Goal: Book appointment/travel/reservation

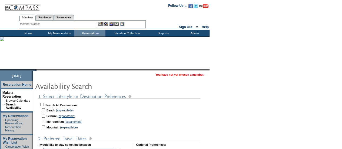
click at [45, 110] on input "checkbox" at bounding box center [44, 110] width 4 height 4
checkbox input "true"
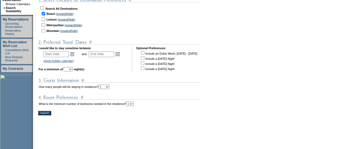
scroll to position [99, 0]
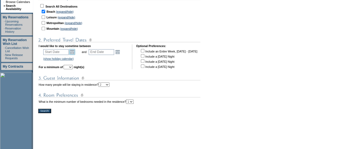
click at [74, 53] on link "Open the calendar popup." at bounding box center [72, 52] width 6 height 6
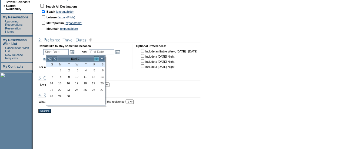
click at [96, 59] on link ">" at bounding box center [96, 58] width 5 height 5
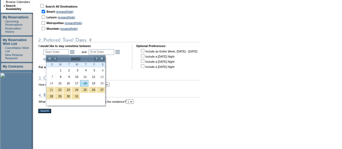
click at [85, 82] on link "18" at bounding box center [84, 83] width 8 height 6
type input "[DATE]"
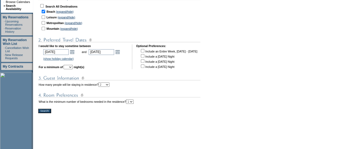
drag, startPoint x: 122, startPoint y: 50, endPoint x: 119, endPoint y: 53, distance: 3.8
click at [114, 53] on input "[DATE]" at bounding box center [101, 52] width 25 height 6
click at [121, 53] on link "Open the calendar popup." at bounding box center [118, 52] width 6 height 6
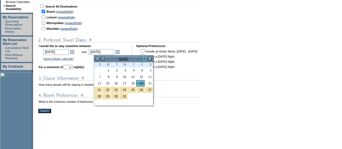
click at [144, 58] on link ">" at bounding box center [144, 58] width 5 height 5
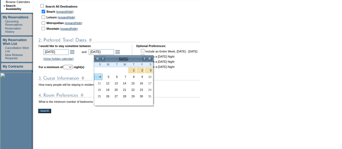
click at [97, 76] on link "4" at bounding box center [98, 77] width 8 height 6
type input "[DATE]"
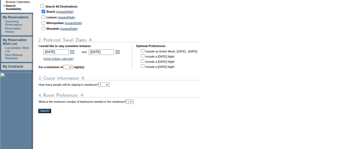
click at [73, 67] on select "1 2 3 4 5 6 7 8 9 10 11 12 13 14" at bounding box center [68, 67] width 9 height 4
select select "5"
click at [71, 65] on select "1 2 3 4 5 6 7 8 9 10 11 12 13 14" at bounding box center [68, 67] width 9 height 4
click at [48, 109] on input "Search!" at bounding box center [44, 111] width 13 height 4
